Goal: Find specific page/section: Find specific page/section

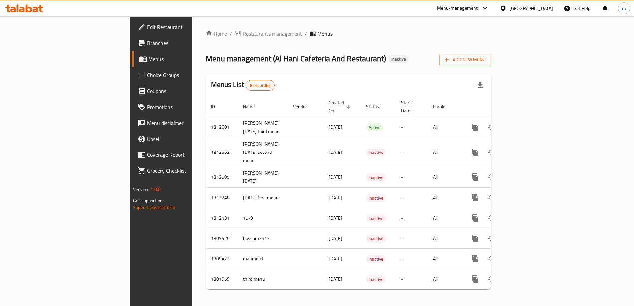
click at [522, 9] on div "[GEOGRAPHIC_DATA]" at bounding box center [531, 8] width 44 height 7
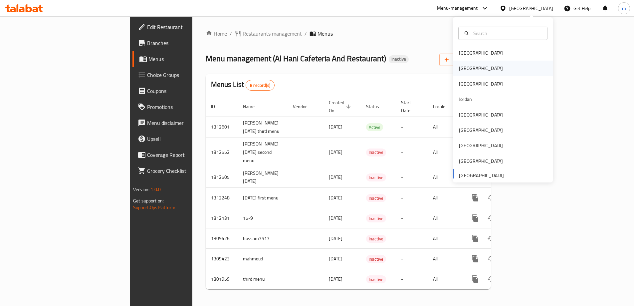
click at [460, 71] on div "Egypt" at bounding box center [481, 68] width 44 height 7
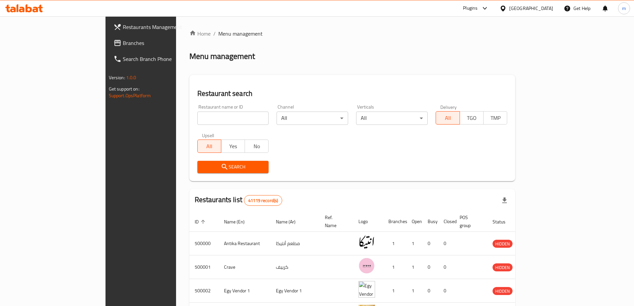
click at [123, 42] on span "Branches" at bounding box center [164, 43] width 83 height 8
